Goal: Use online tool/utility: Use online tool/utility

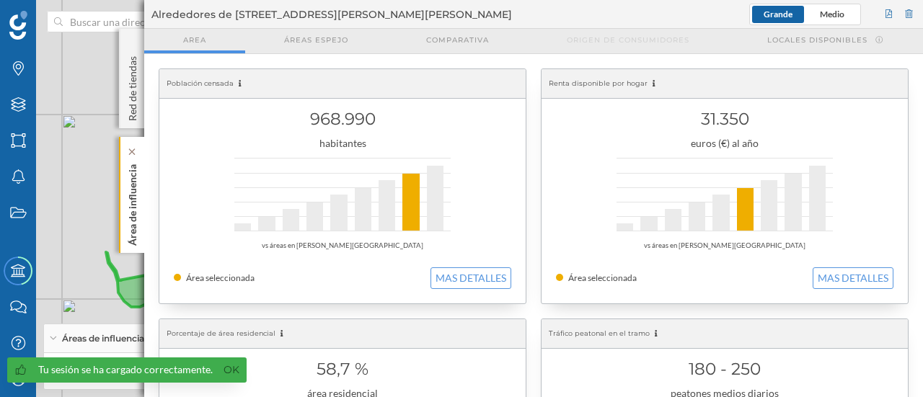
click at [134, 203] on p "Área de influencia" at bounding box center [132, 202] width 14 height 87
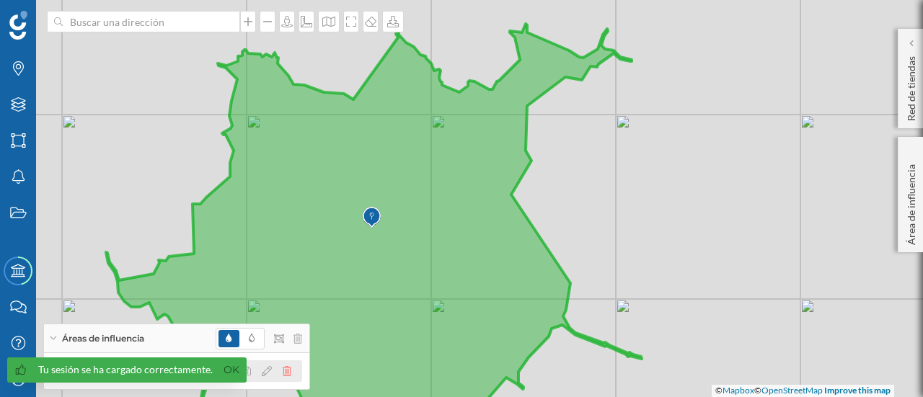
click at [283, 369] on icon at bounding box center [287, 371] width 9 height 10
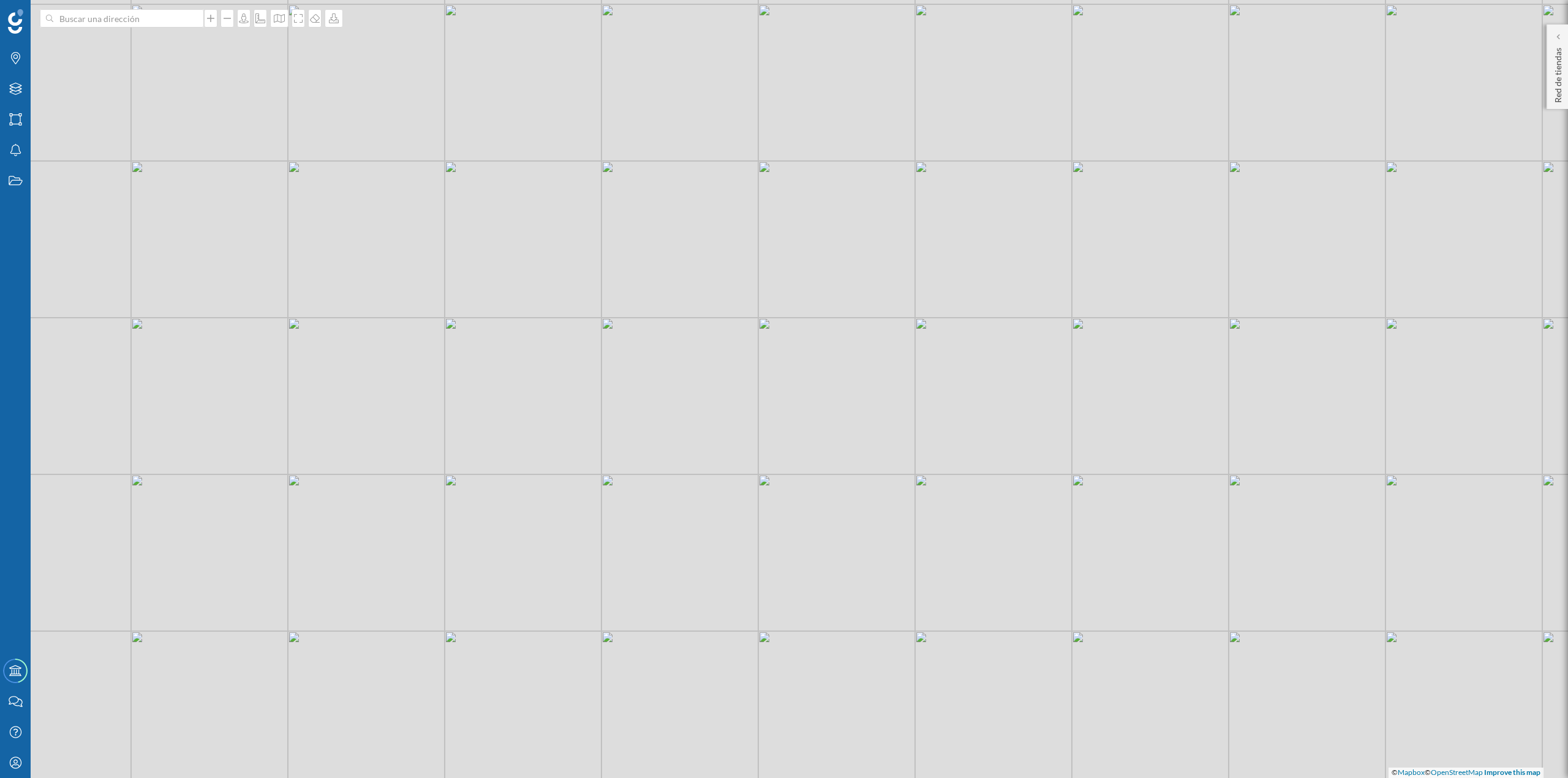
click at [88, 5] on div "© Mapbox © OpenStreetMap Improve this map" at bounding box center [784, 389] width 1568 height 778
click at [91, 21] on input at bounding box center [122, 19] width 137 height 19
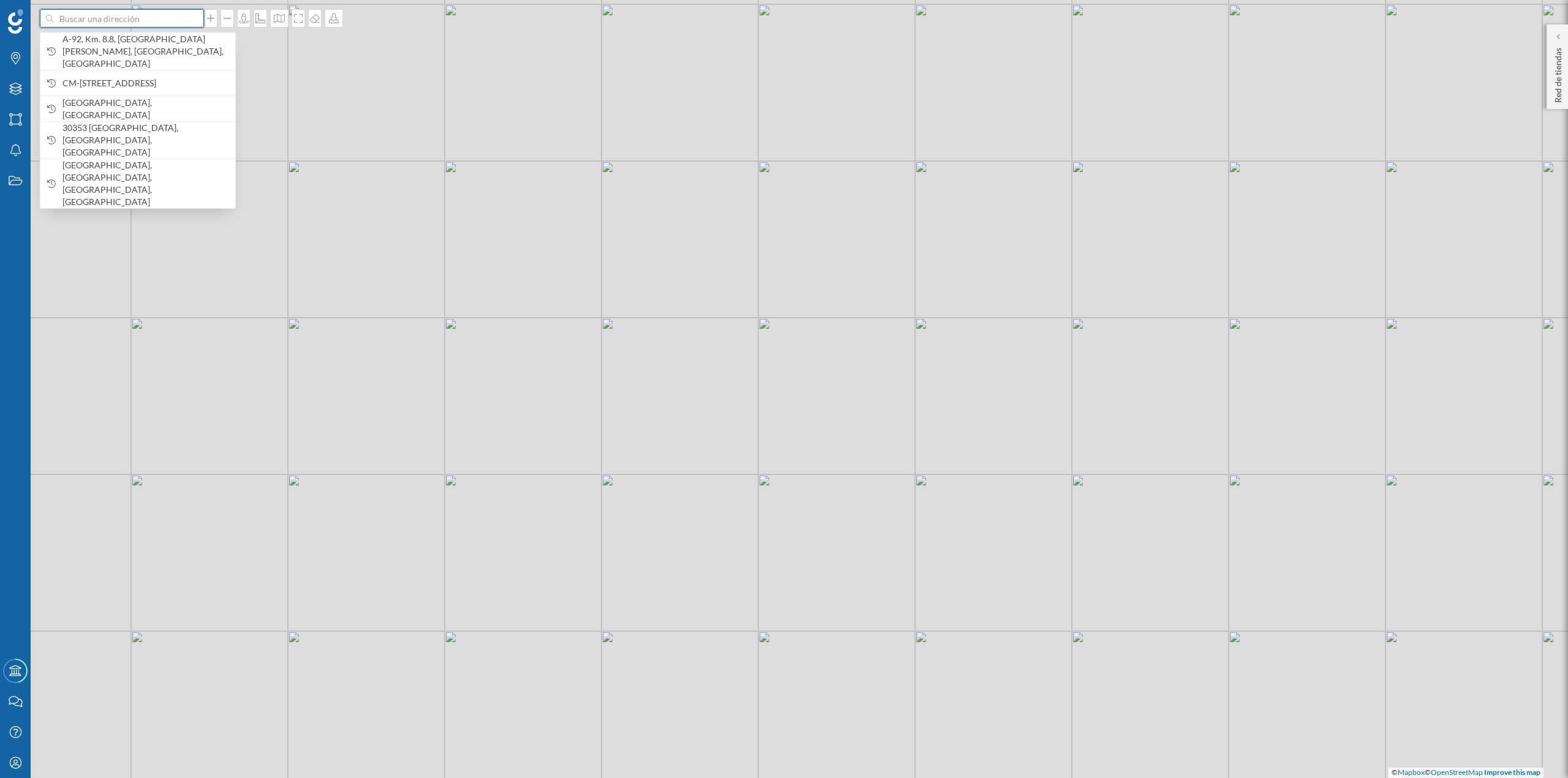
type input "o"
type input "Oasiz madrid"
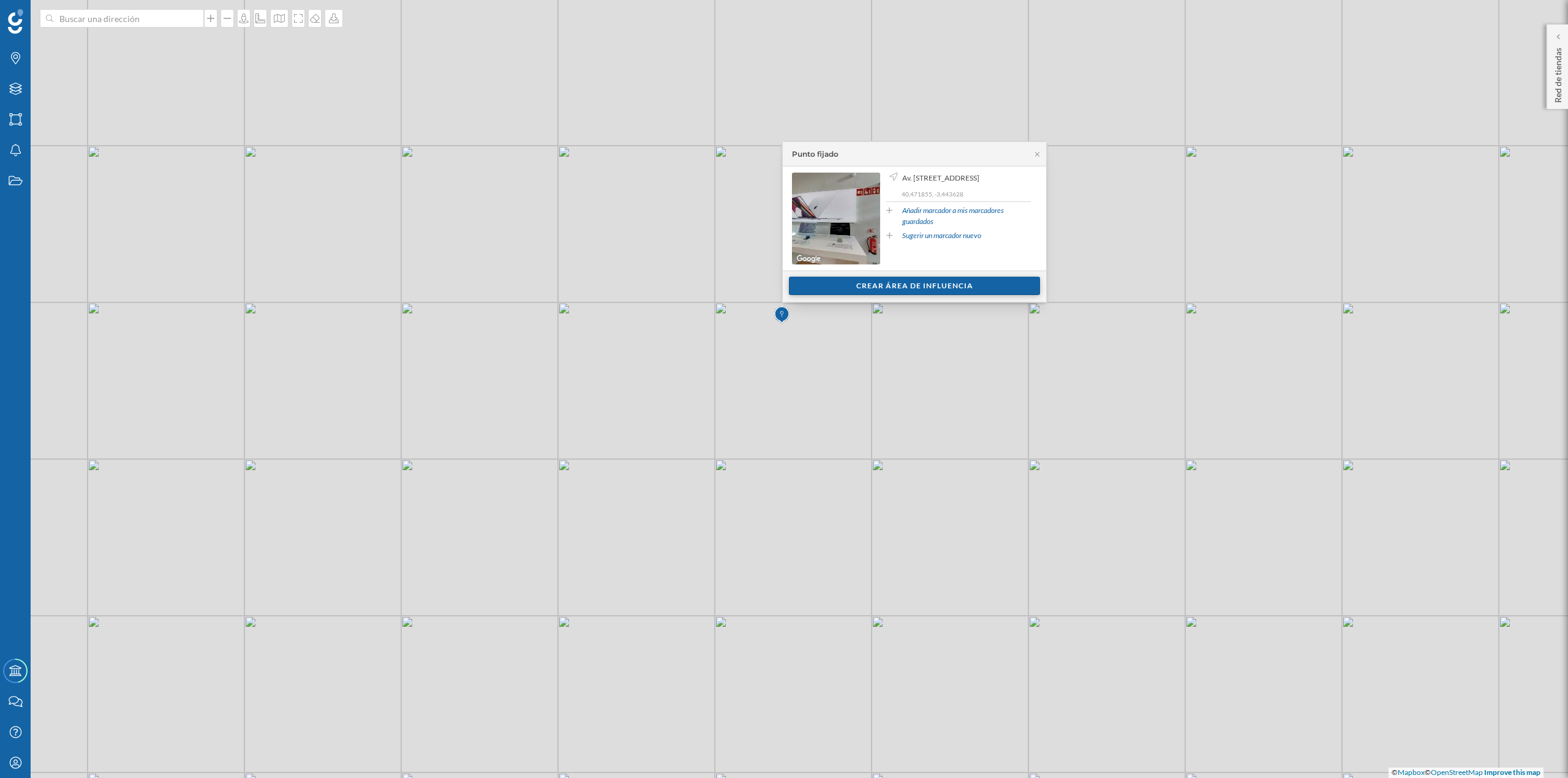
click at [784, 281] on div "Crear área de influencia" at bounding box center [915, 286] width 252 height 19
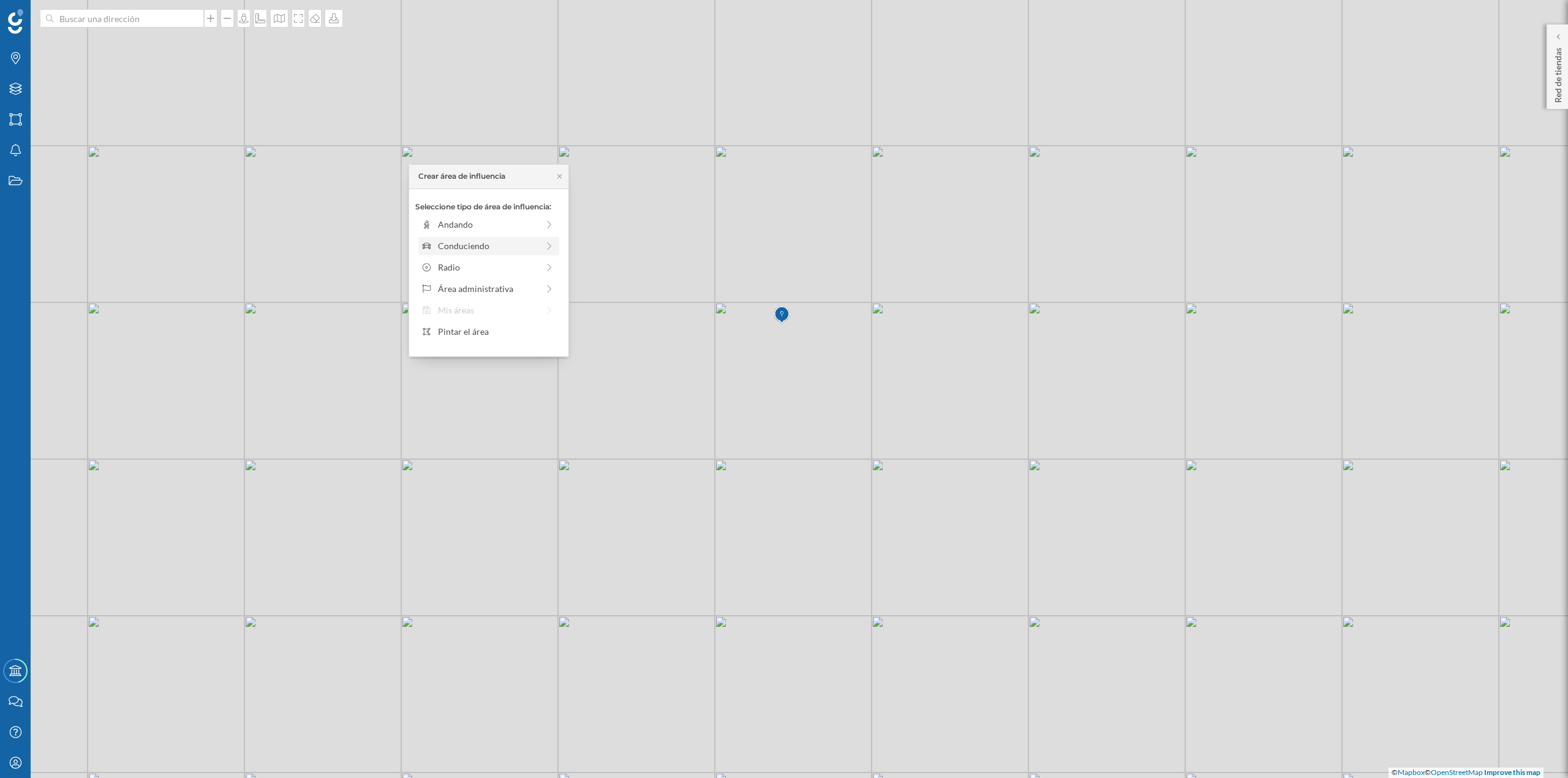
click at [478, 249] on div "Conduciendo" at bounding box center [488, 245] width 100 height 13
drag, startPoint x: 433, startPoint y: 242, endPoint x: 519, endPoint y: 240, distance: 86.0
click at [519, 240] on div at bounding box center [518, 241] width 12 height 12
click at [505, 336] on div "Crear área de influencia" at bounding box center [489, 333] width 147 height 19
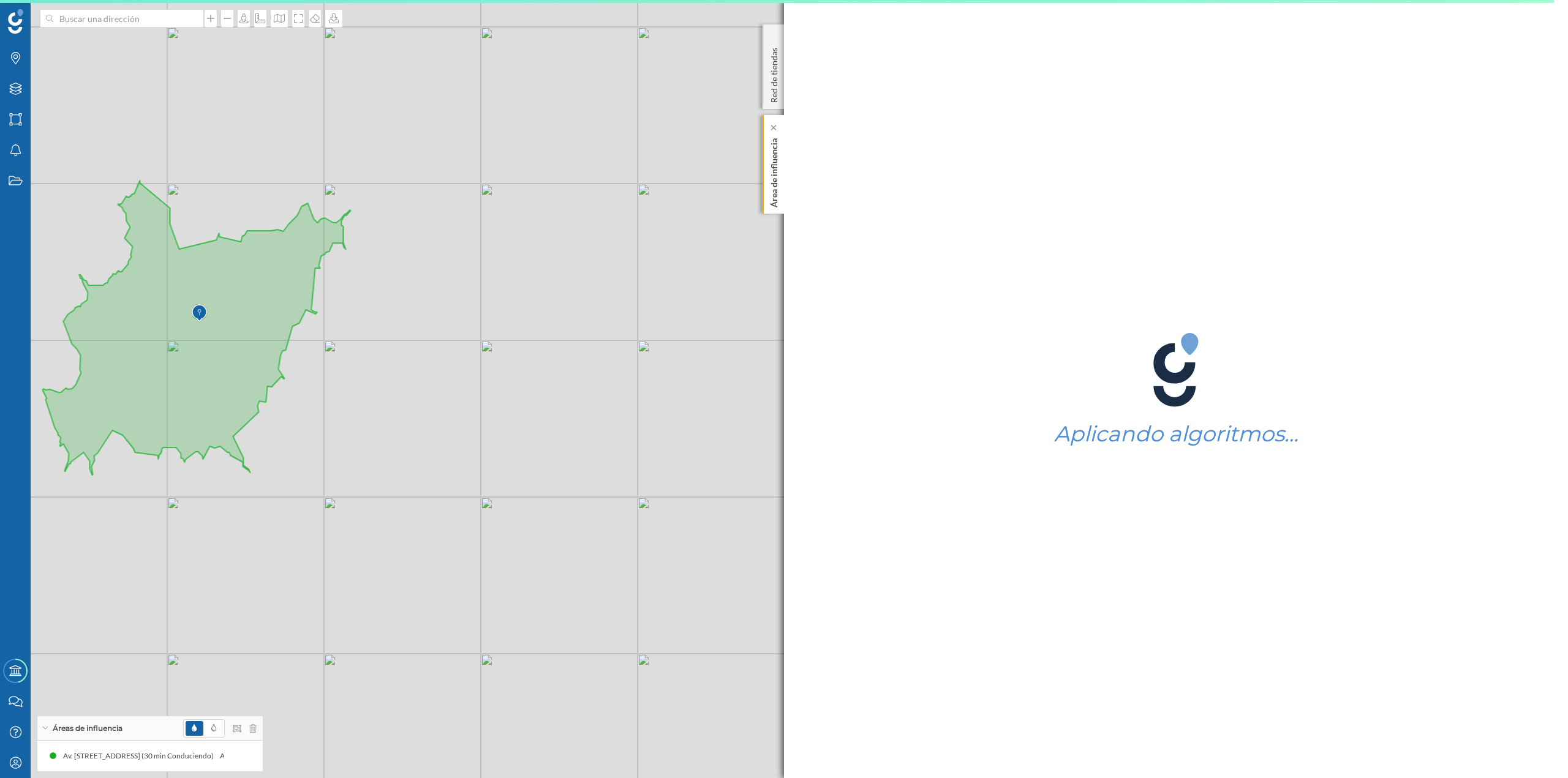
click at [783, 174] on div "Área de influencia" at bounding box center [773, 165] width 21 height 99
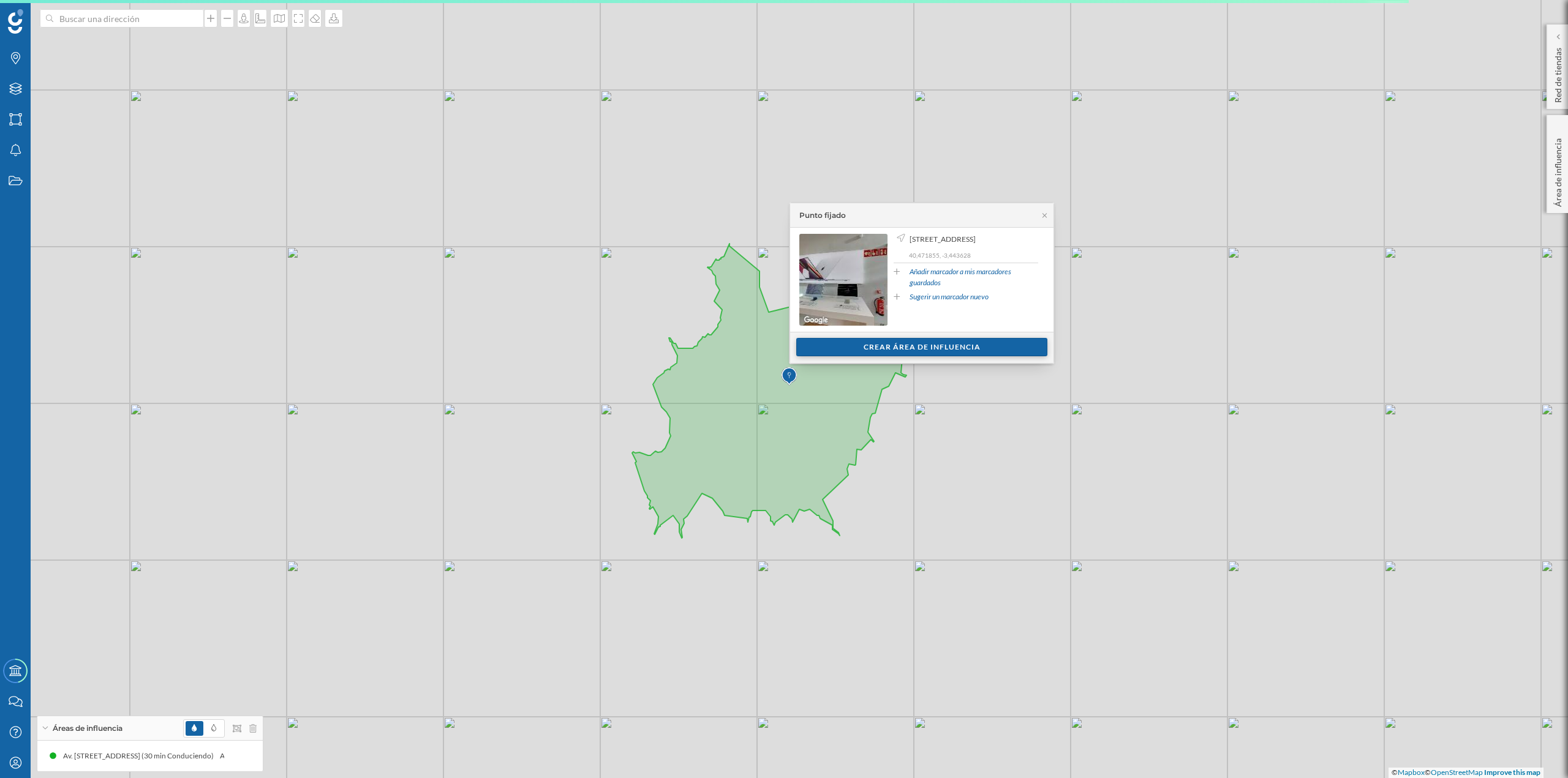
click at [784, 336] on div "Crear área de influencia" at bounding box center [922, 347] width 252 height 19
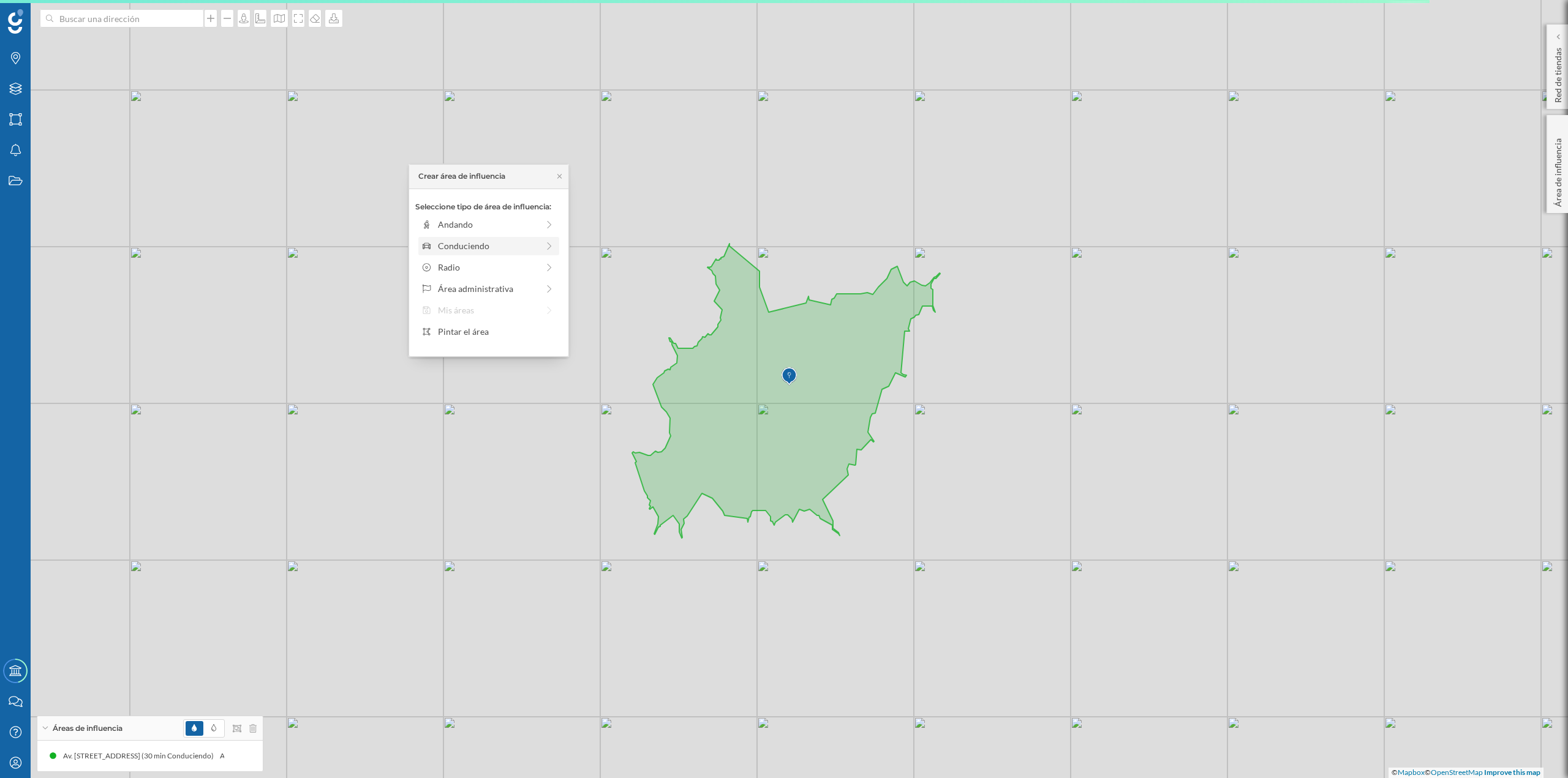
click at [528, 245] on div "Conduciendo" at bounding box center [488, 245] width 100 height 13
drag, startPoint x: 436, startPoint y: 242, endPoint x: 501, endPoint y: 246, distance: 65.1
click at [501, 246] on div at bounding box center [501, 241] width 12 height 12
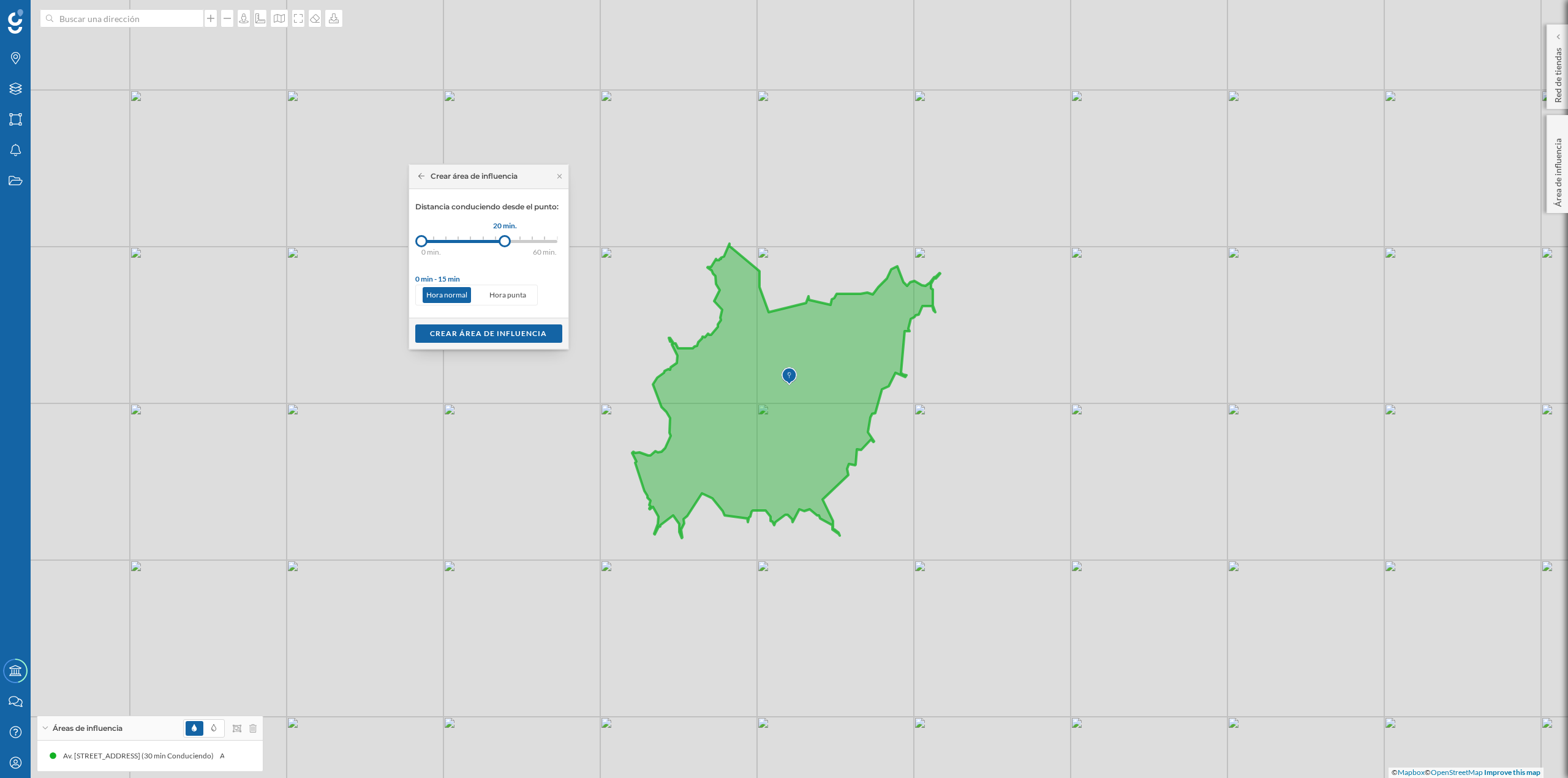
drag, startPoint x: 495, startPoint y: 240, endPoint x: 505, endPoint y: 239, distance: 10.0
click at [505, 239] on div at bounding box center [505, 241] width 12 height 12
click at [495, 334] on div "Crear área de influencia" at bounding box center [489, 333] width 147 height 19
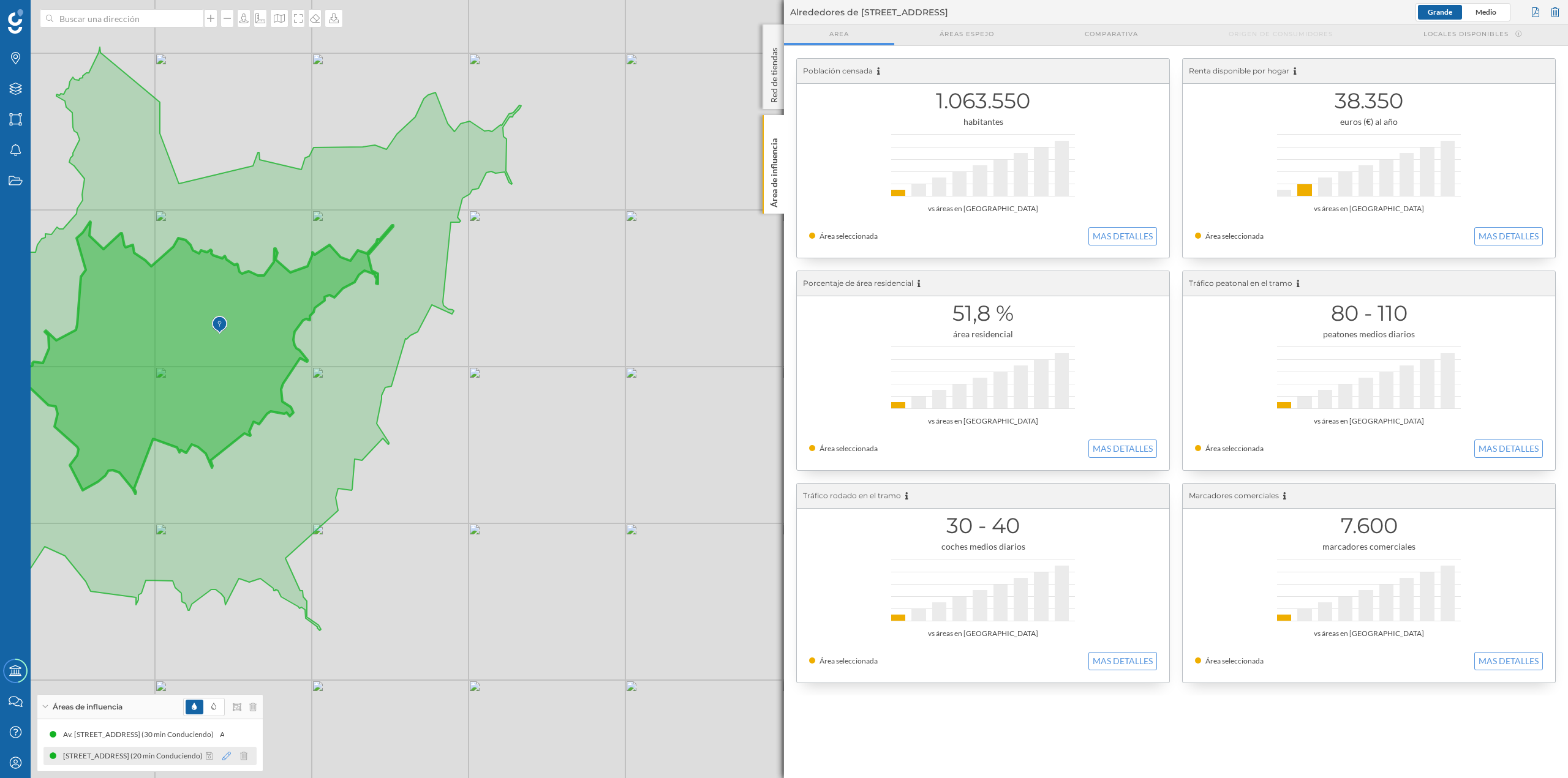
click at [224, 336] on icon at bounding box center [227, 756] width 8 height 8
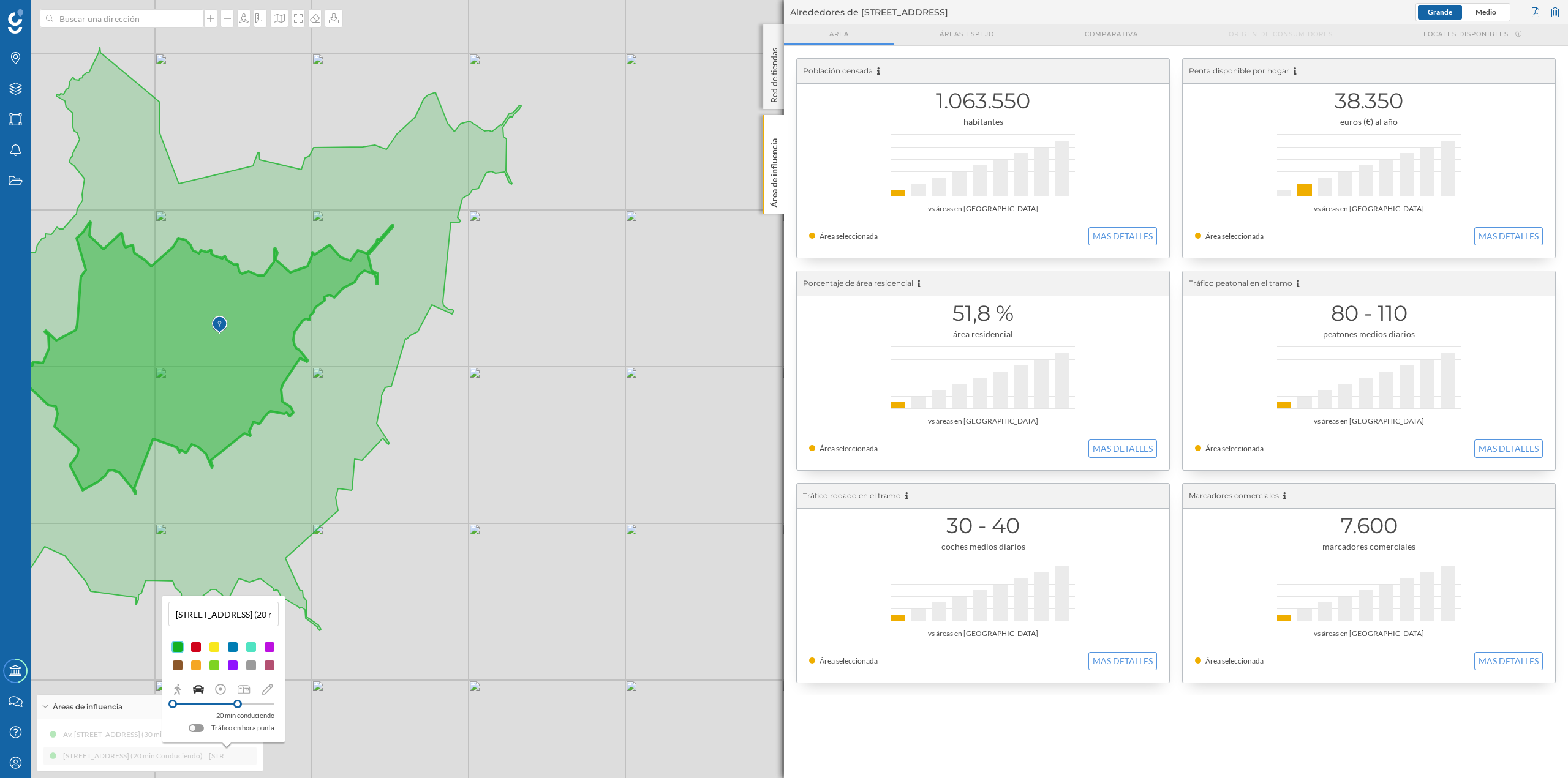
click at [197, 336] on div at bounding box center [195, 665] width 12 height 12
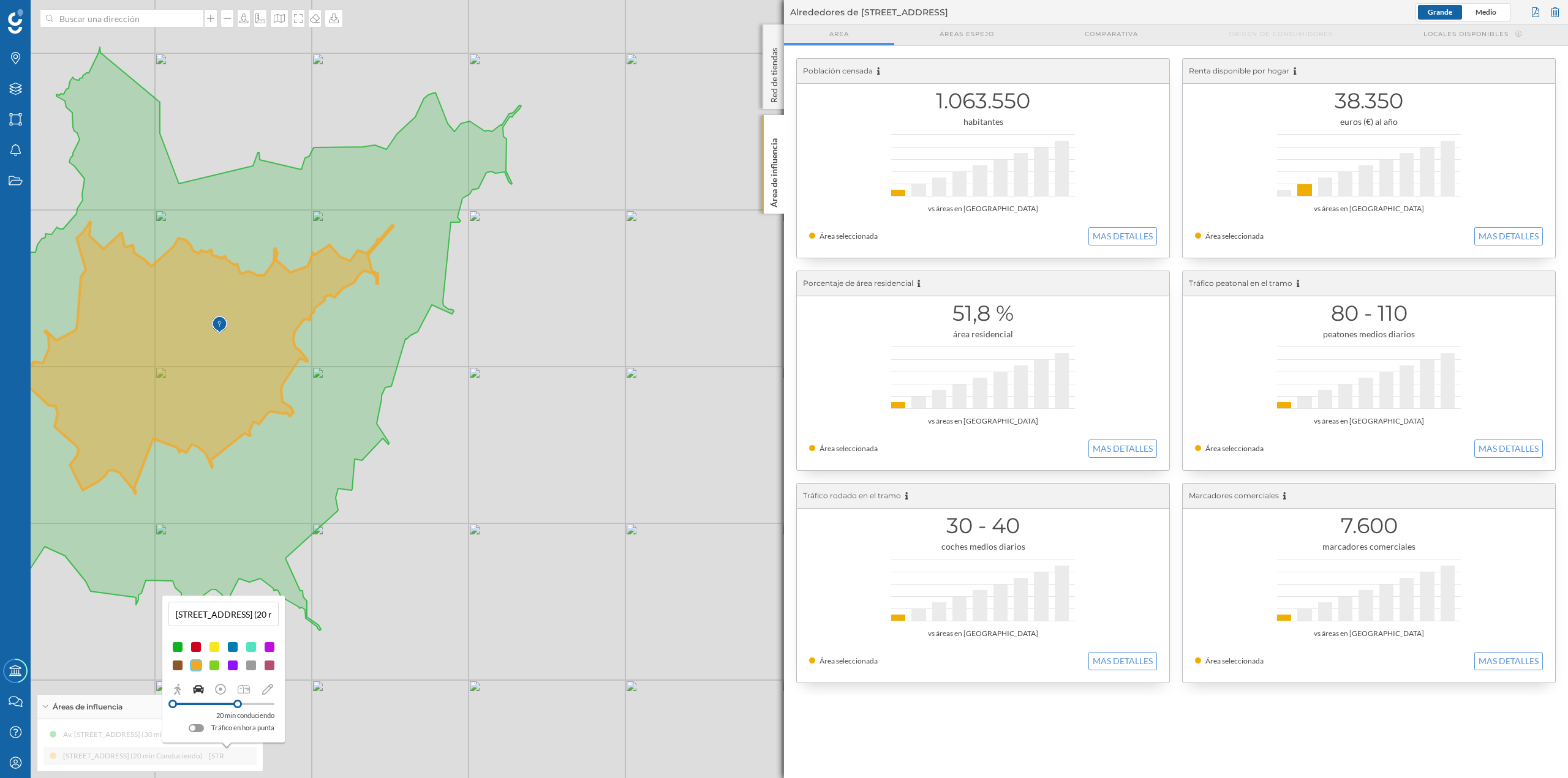
click at [577, 336] on div "© Mapbox © OpenStreetMap Improve this map" at bounding box center [784, 389] width 1568 height 778
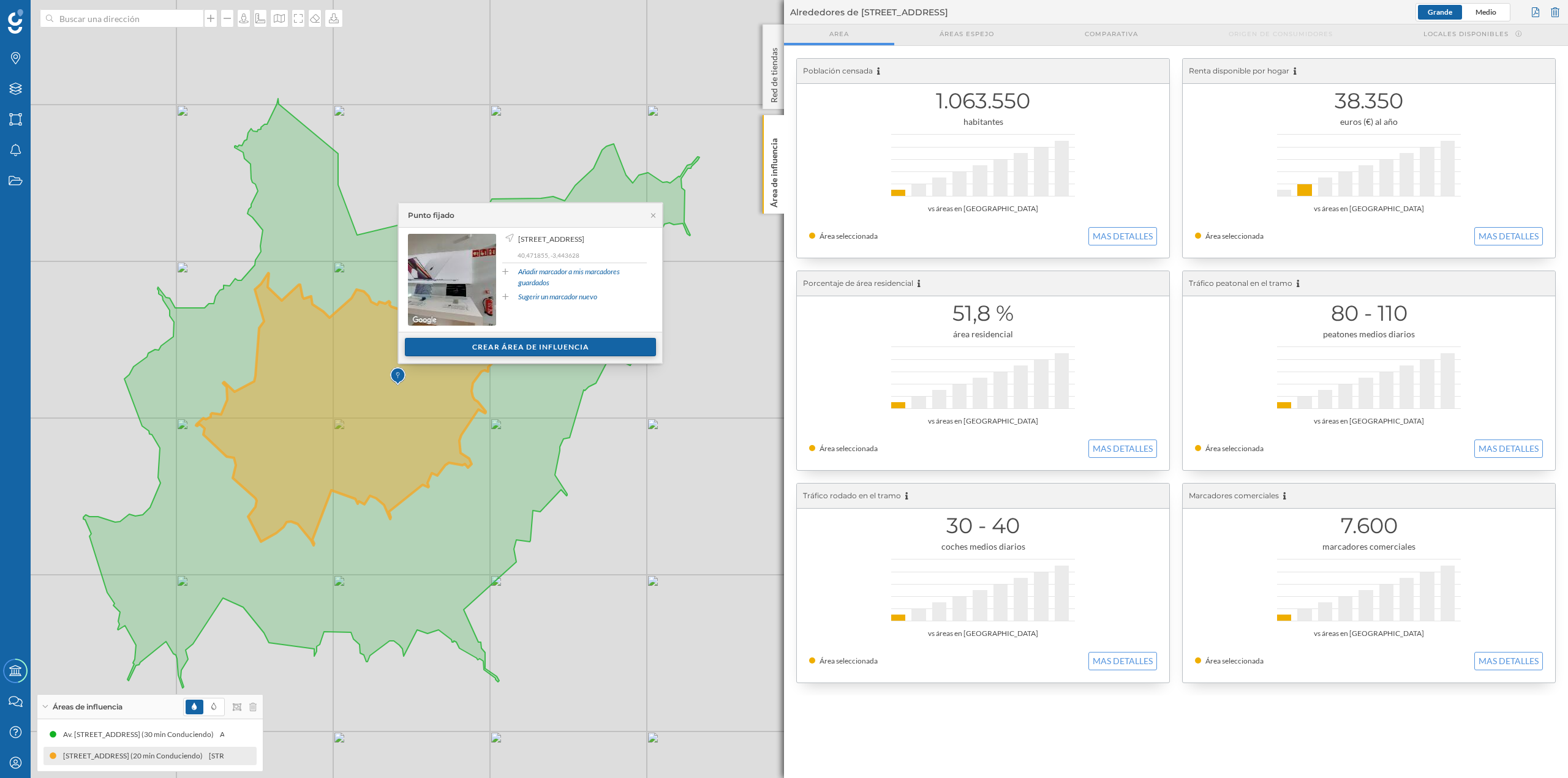
click at [476, 336] on div "Crear área de influencia" at bounding box center [531, 347] width 252 height 19
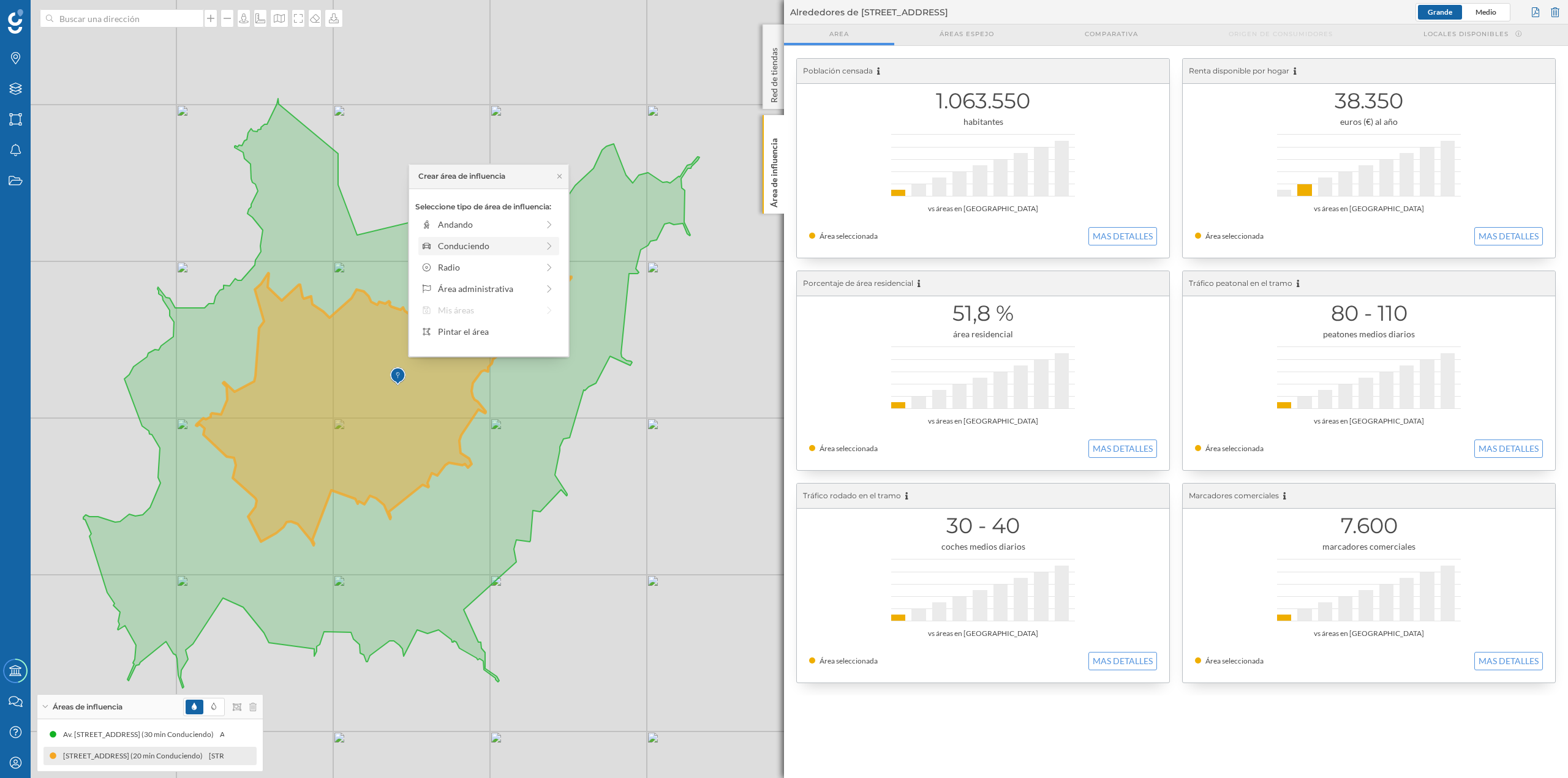
click at [469, 245] on div "Conduciendo" at bounding box center [488, 245] width 100 height 13
drag, startPoint x: 438, startPoint y: 238, endPoint x: 468, endPoint y: 238, distance: 30.0
click at [468, 238] on div at bounding box center [468, 241] width 12 height 12
click at [489, 336] on div "Crear área de influencia" at bounding box center [489, 333] width 147 height 19
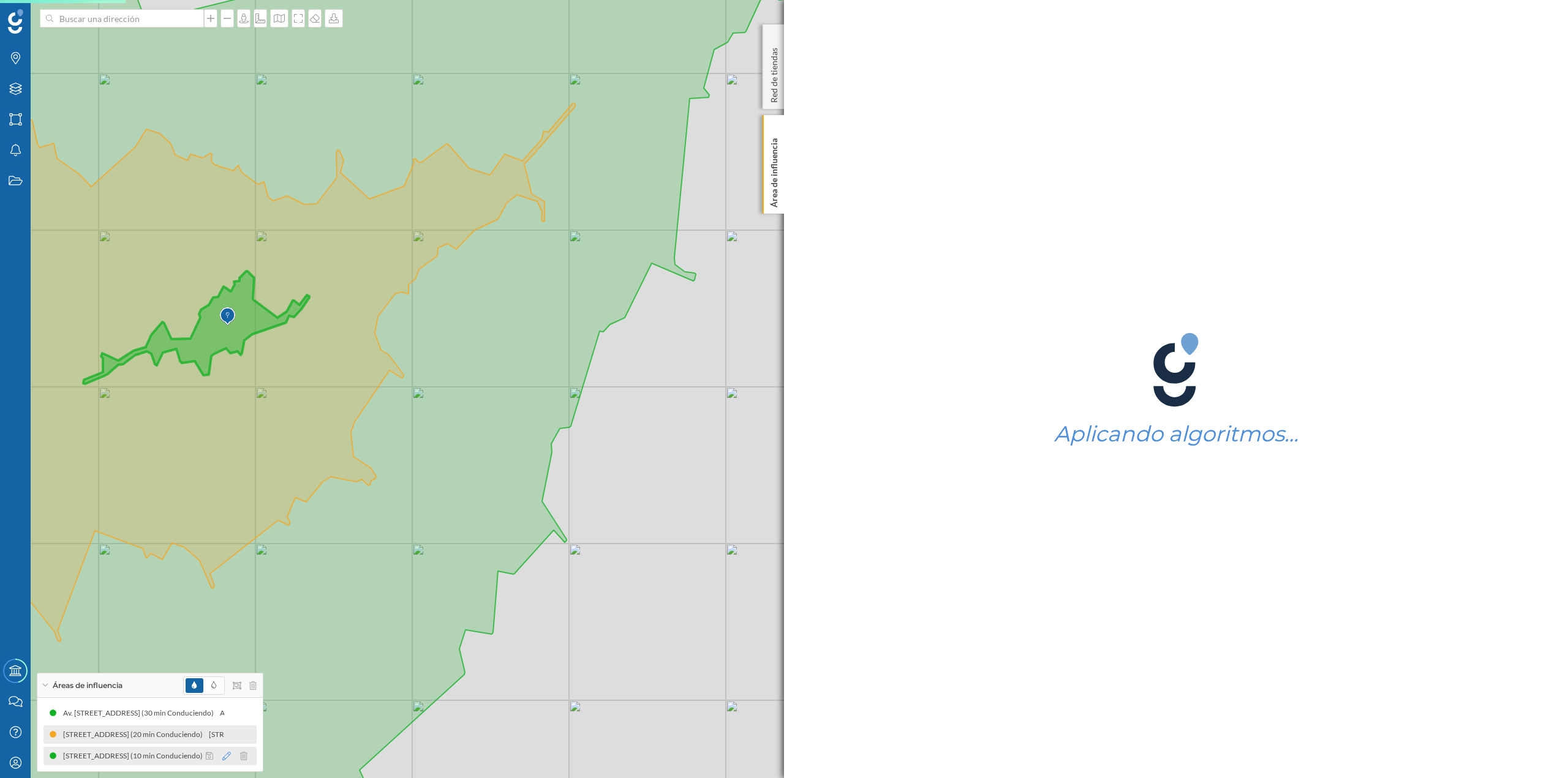
click at [228, 336] on icon at bounding box center [227, 756] width 8 height 8
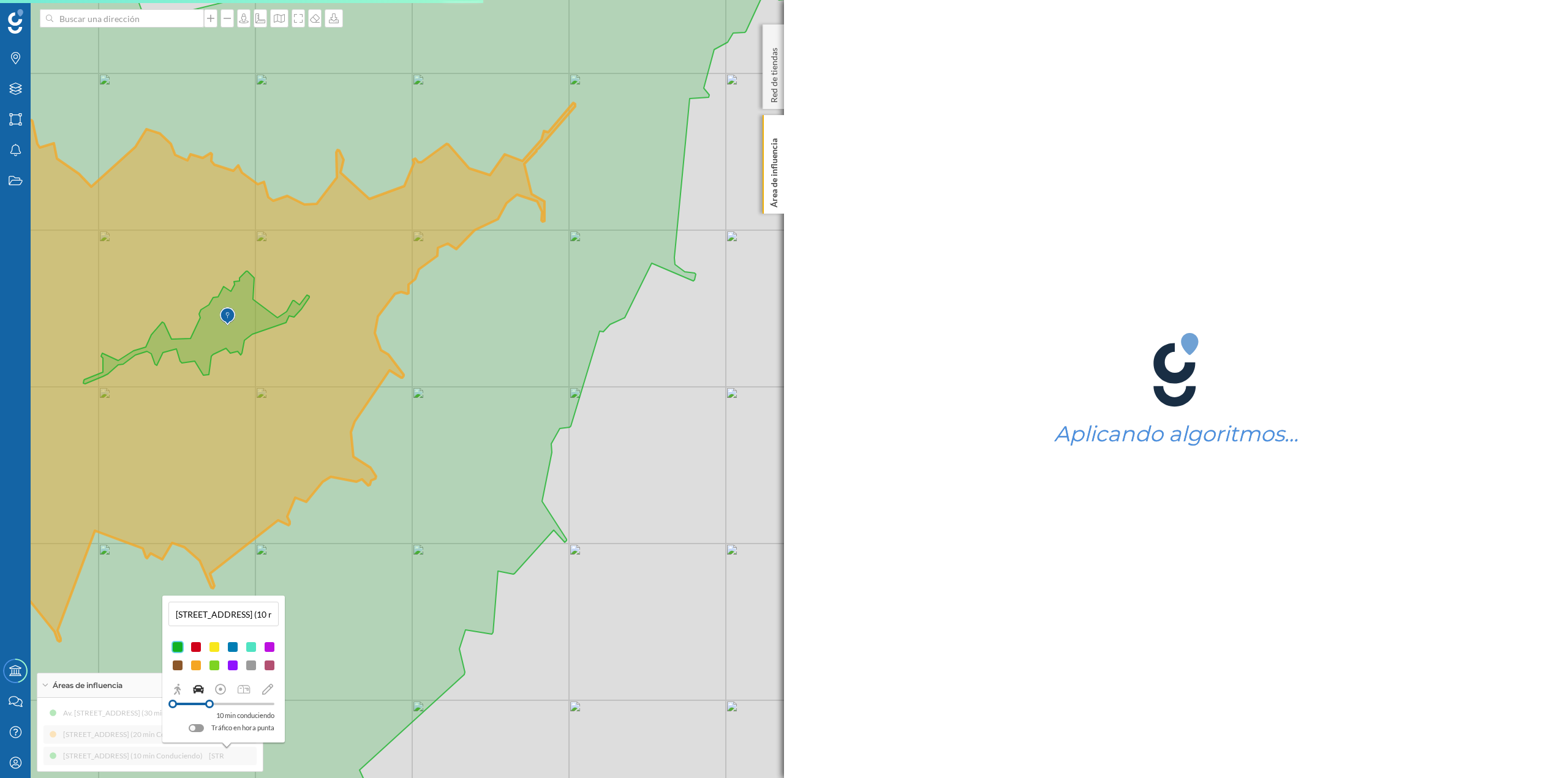
click at [195, 336] on div at bounding box center [195, 647] width 12 height 12
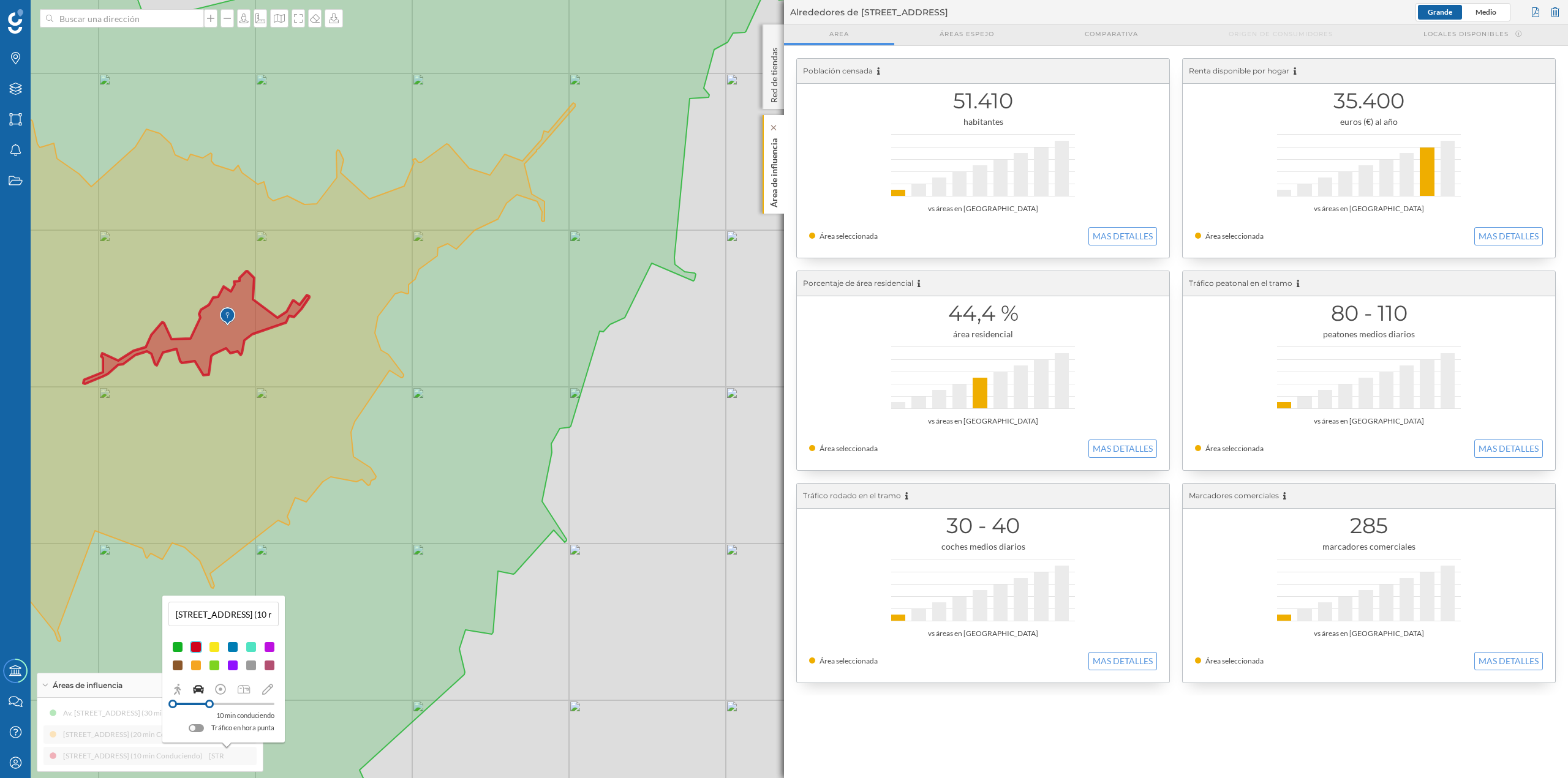
click at [783, 188] on div "Área de influencia" at bounding box center [773, 165] width 21 height 99
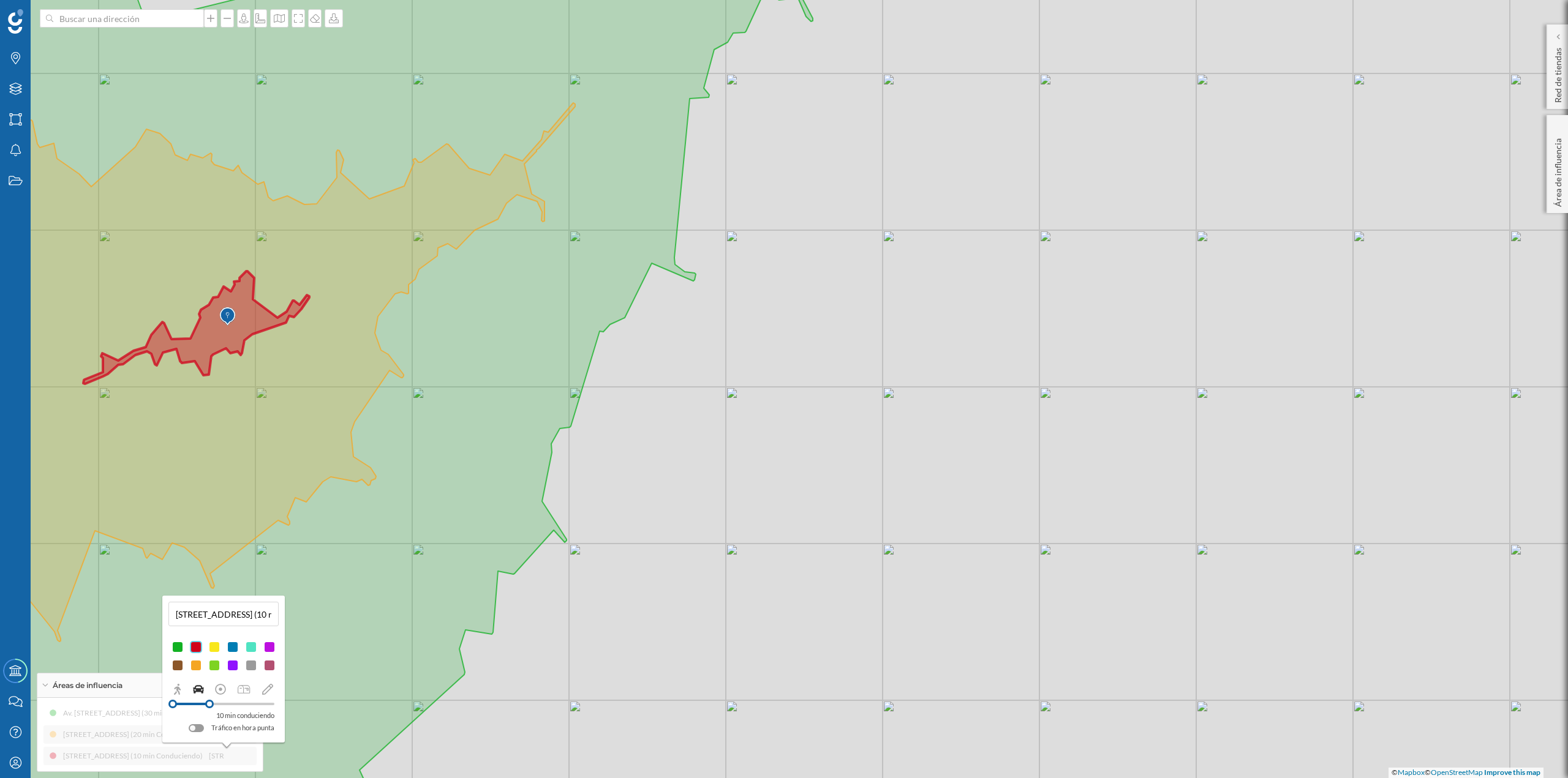
click at [133, 336] on div "Áreas de influencia" at bounding box center [150, 685] width 225 height 25
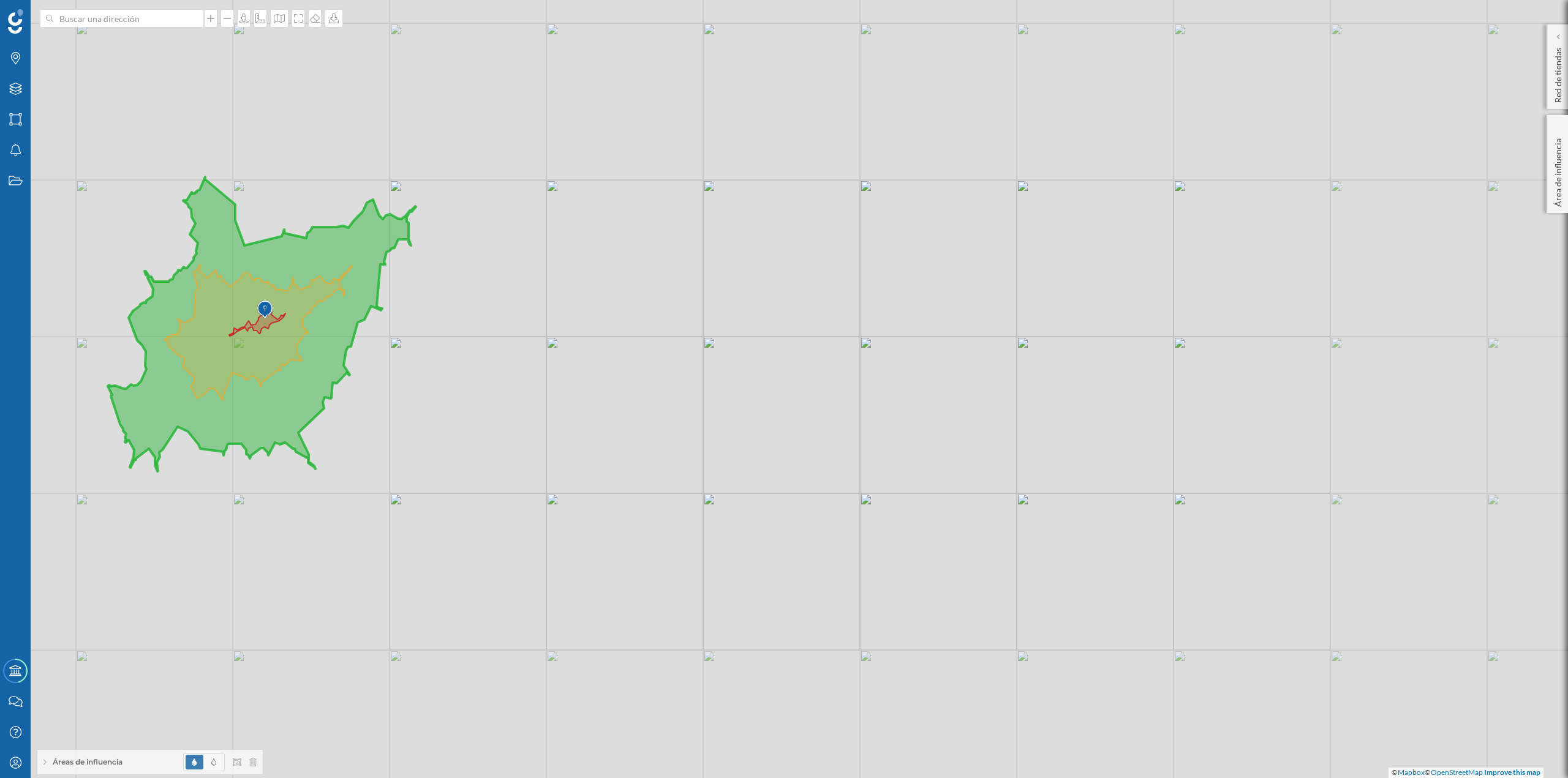
click at [286, 336] on icon at bounding box center [262, 324] width 309 height 295
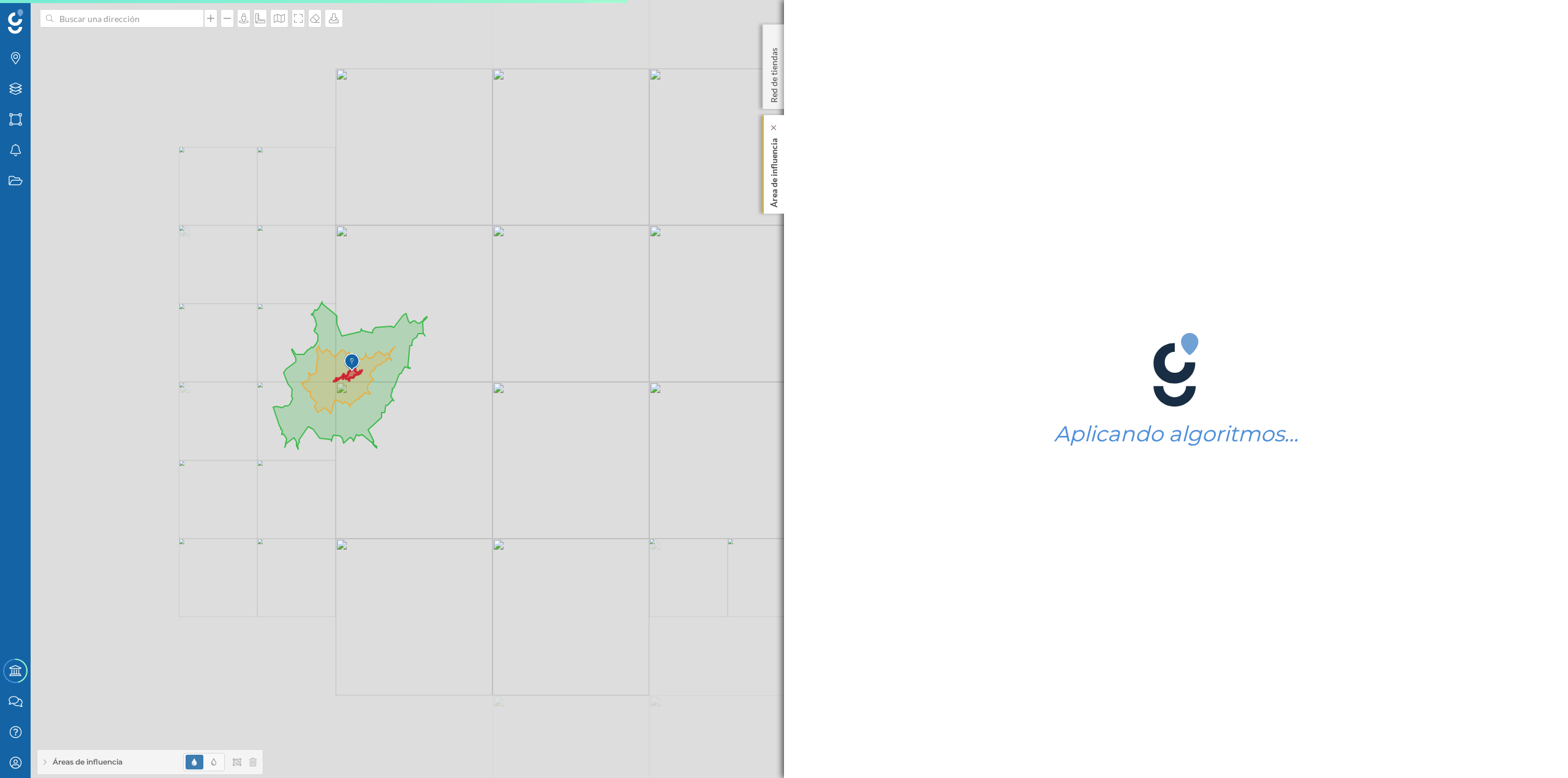
click at [776, 185] on p "Área de influencia" at bounding box center [774, 170] width 12 height 74
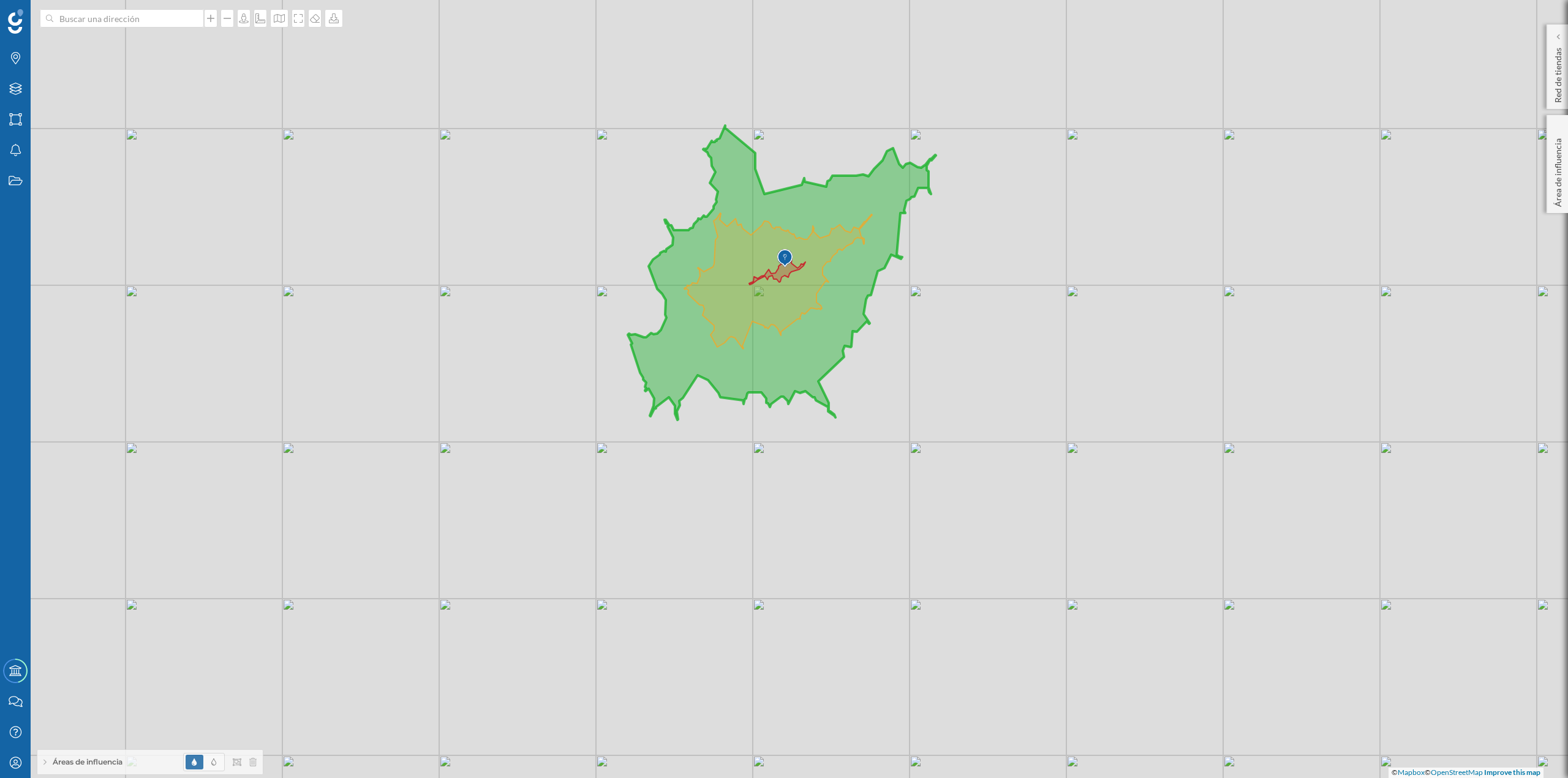
drag, startPoint x: 460, startPoint y: 419, endPoint x: 1005, endPoint y: 341, distance: 550.6
click at [784, 336] on div "© Mapbox © OpenStreetMap Improve this map" at bounding box center [784, 389] width 1568 height 778
drag, startPoint x: 813, startPoint y: 739, endPoint x: 274, endPoint y: 20, distance: 898.6
click at [274, 20] on icon at bounding box center [280, 19] width 12 height 10
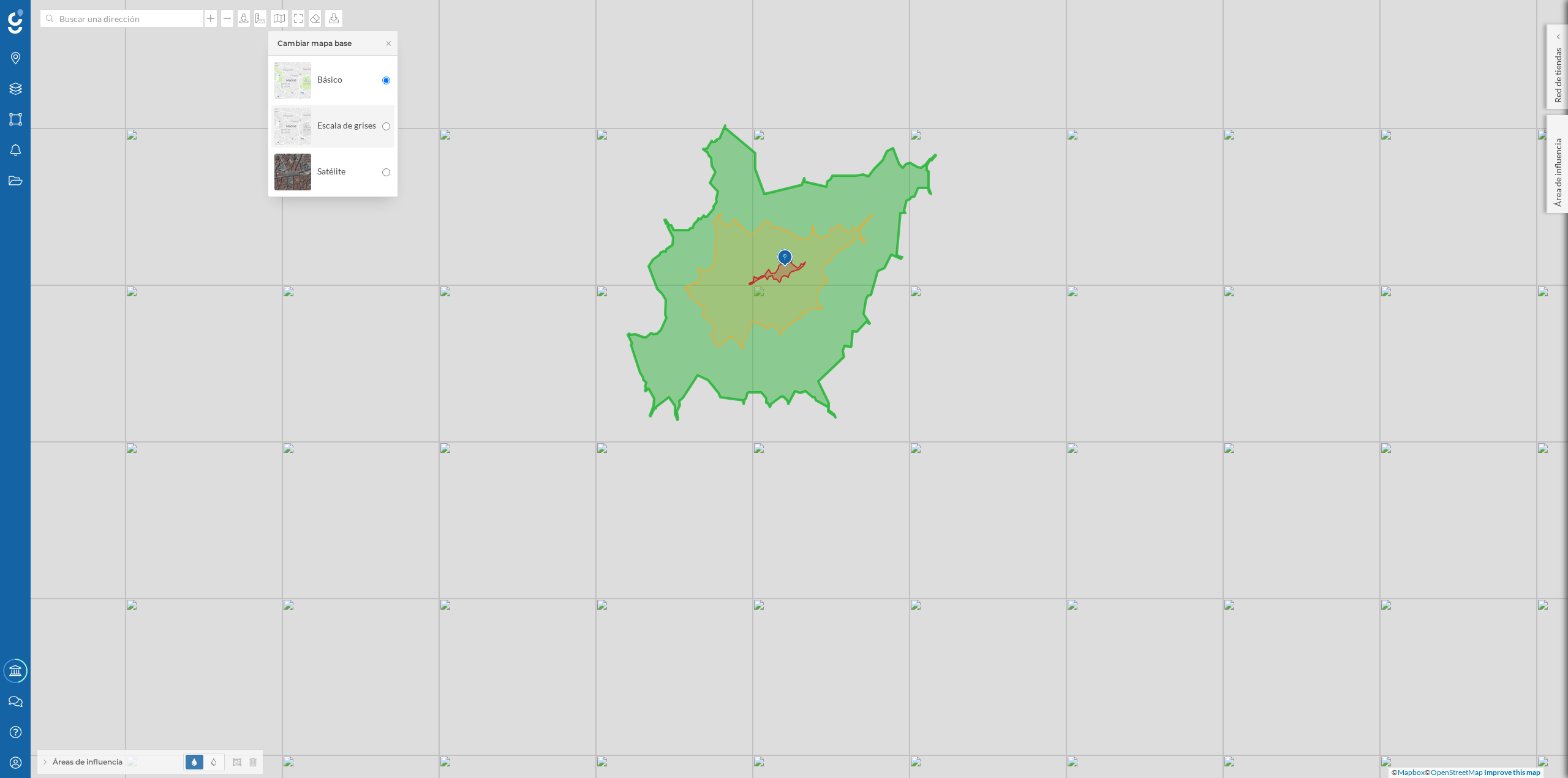
click at [350, 127] on div "Escala de grises" at bounding box center [325, 126] width 102 height 42
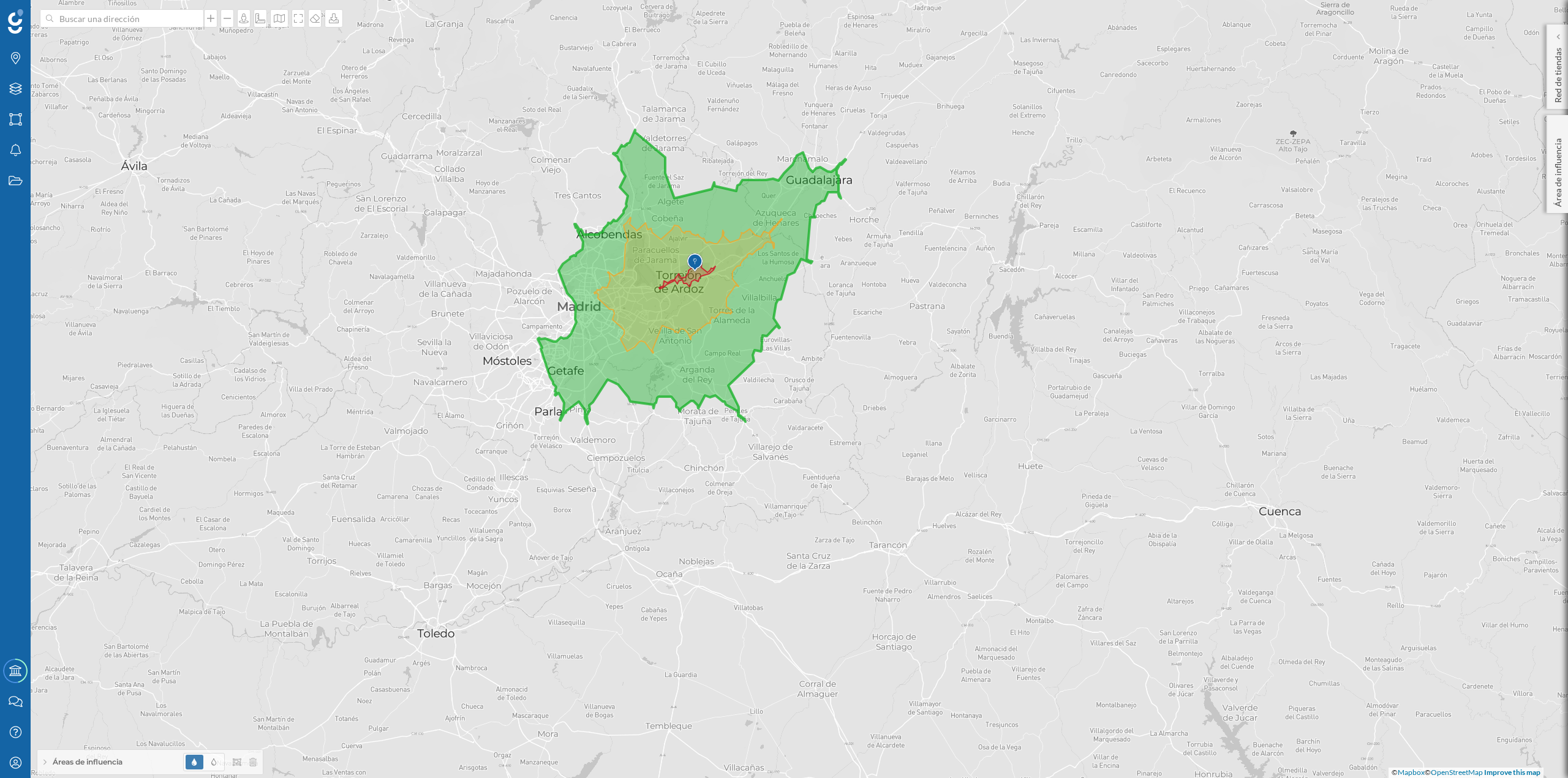
drag, startPoint x: 1084, startPoint y: 504, endPoint x: 993, endPoint y: 508, distance: 91.1
click at [784, 336] on div "© Mapbox © OpenStreetMap Improve this map" at bounding box center [784, 389] width 1568 height 778
